Goal: Task Accomplishment & Management: Manage account settings

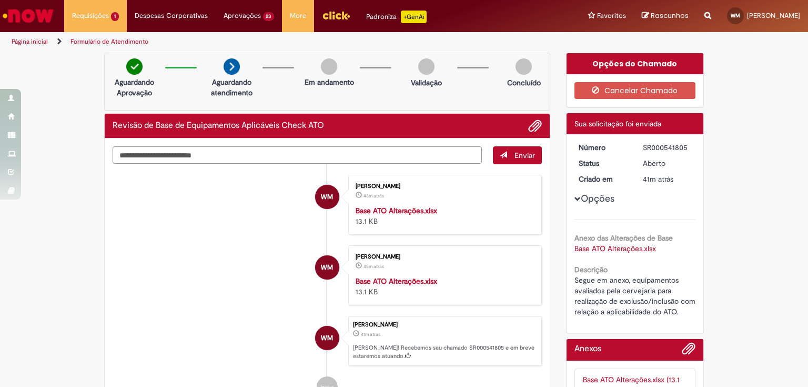
click at [551, 313] on div "Verificar Código de Barras Aguardando Aprovação Aguardando atendimento Em andam…" at bounding box center [327, 243] width 462 height 380
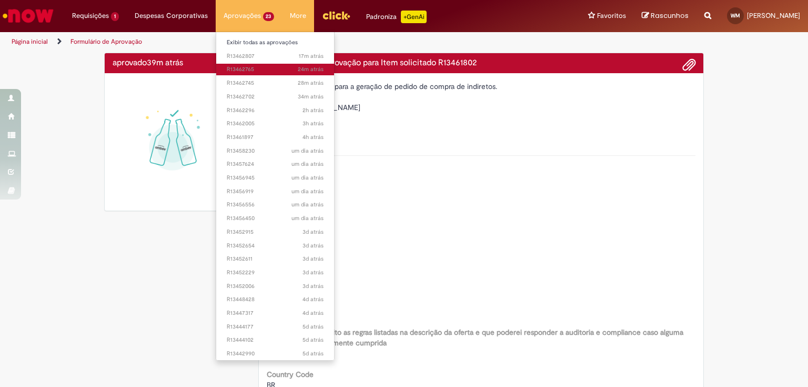
click at [250, 70] on span "24m atrás 24 minutos atrás R13462765" at bounding box center [275, 69] width 97 height 8
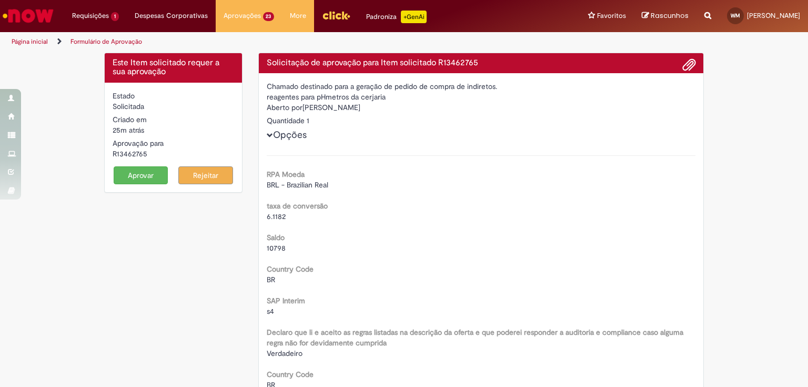
click at [135, 177] on button "Aprovar" at bounding box center [141, 175] width 55 height 18
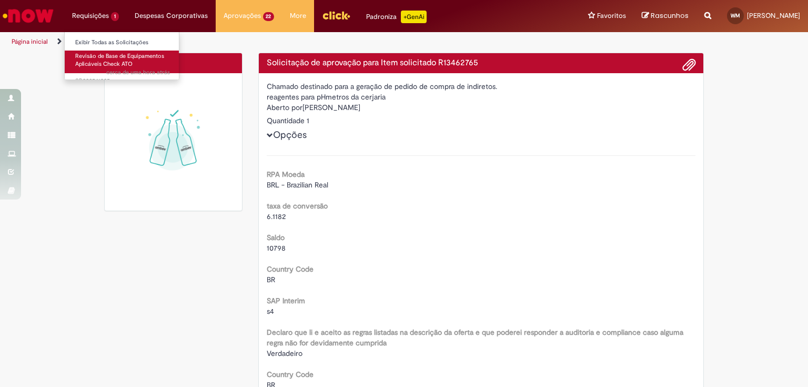
click at [109, 57] on span "Revisão de Base de Equipamentos Aplicáveis Check ATO" at bounding box center [119, 60] width 89 height 16
